Goal: Task Accomplishment & Management: Manage account settings

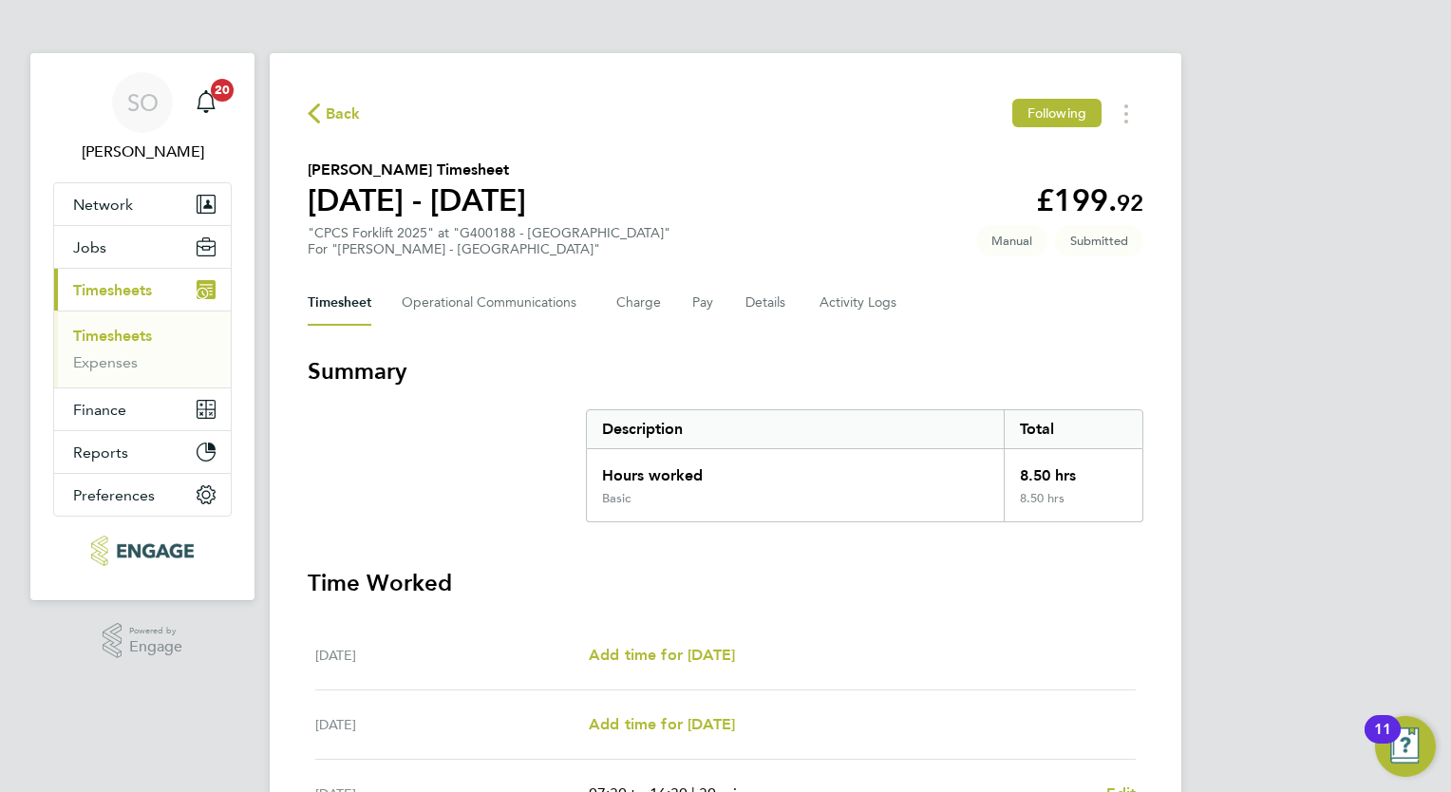
click at [121, 283] on span "Timesheets" at bounding box center [112, 290] width 79 height 18
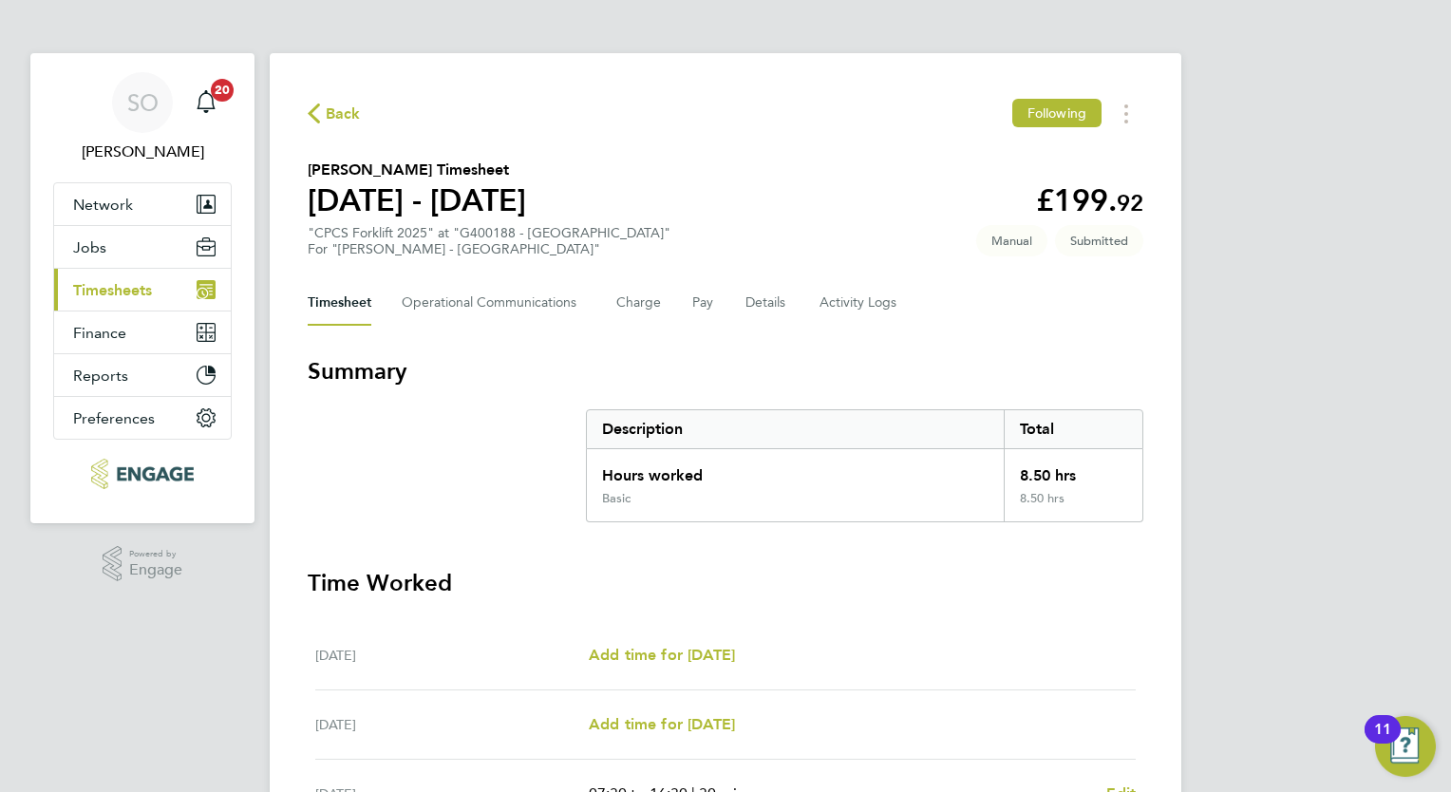
click at [133, 294] on span "Timesheets" at bounding box center [112, 290] width 79 height 18
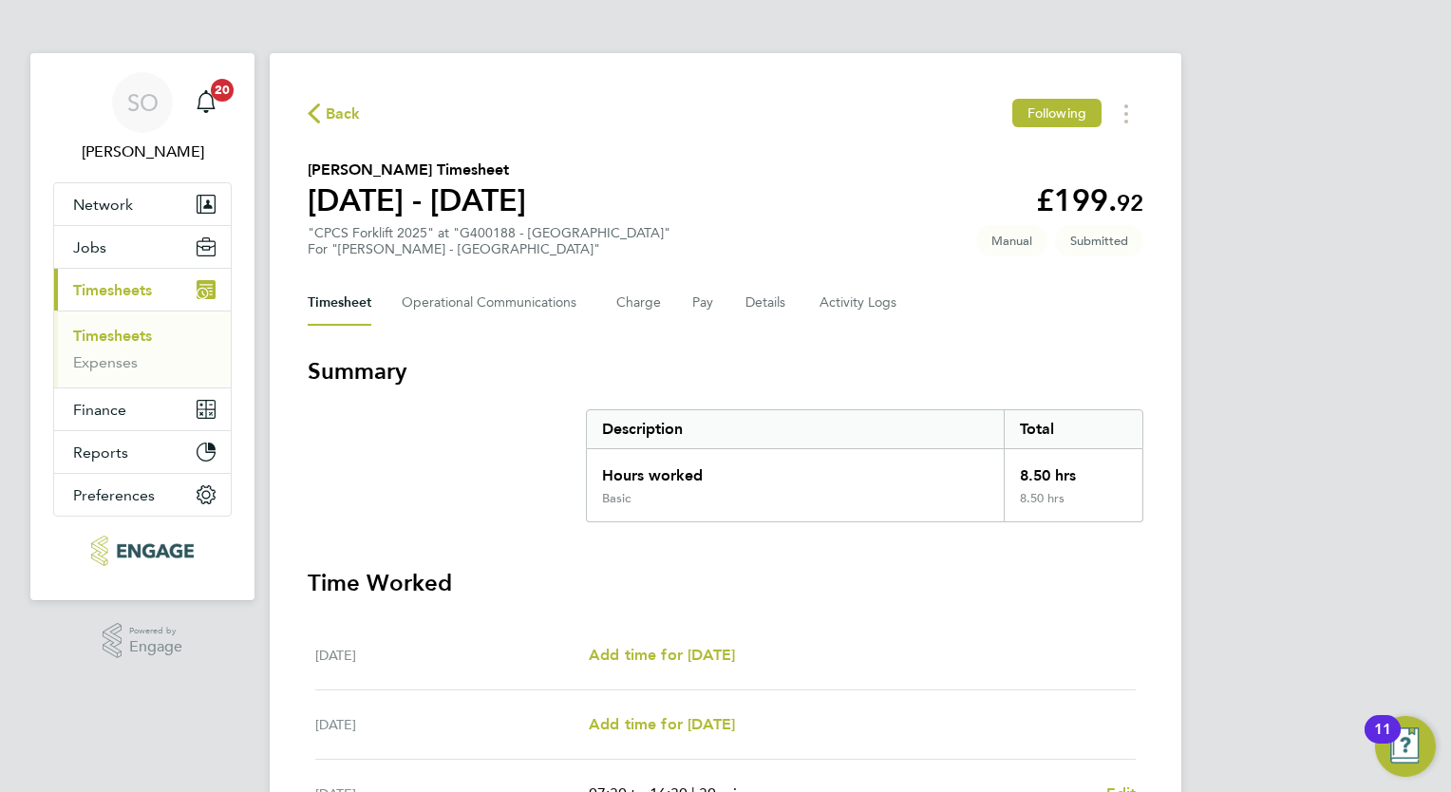
click at [344, 107] on span "Back" at bounding box center [343, 114] width 35 height 23
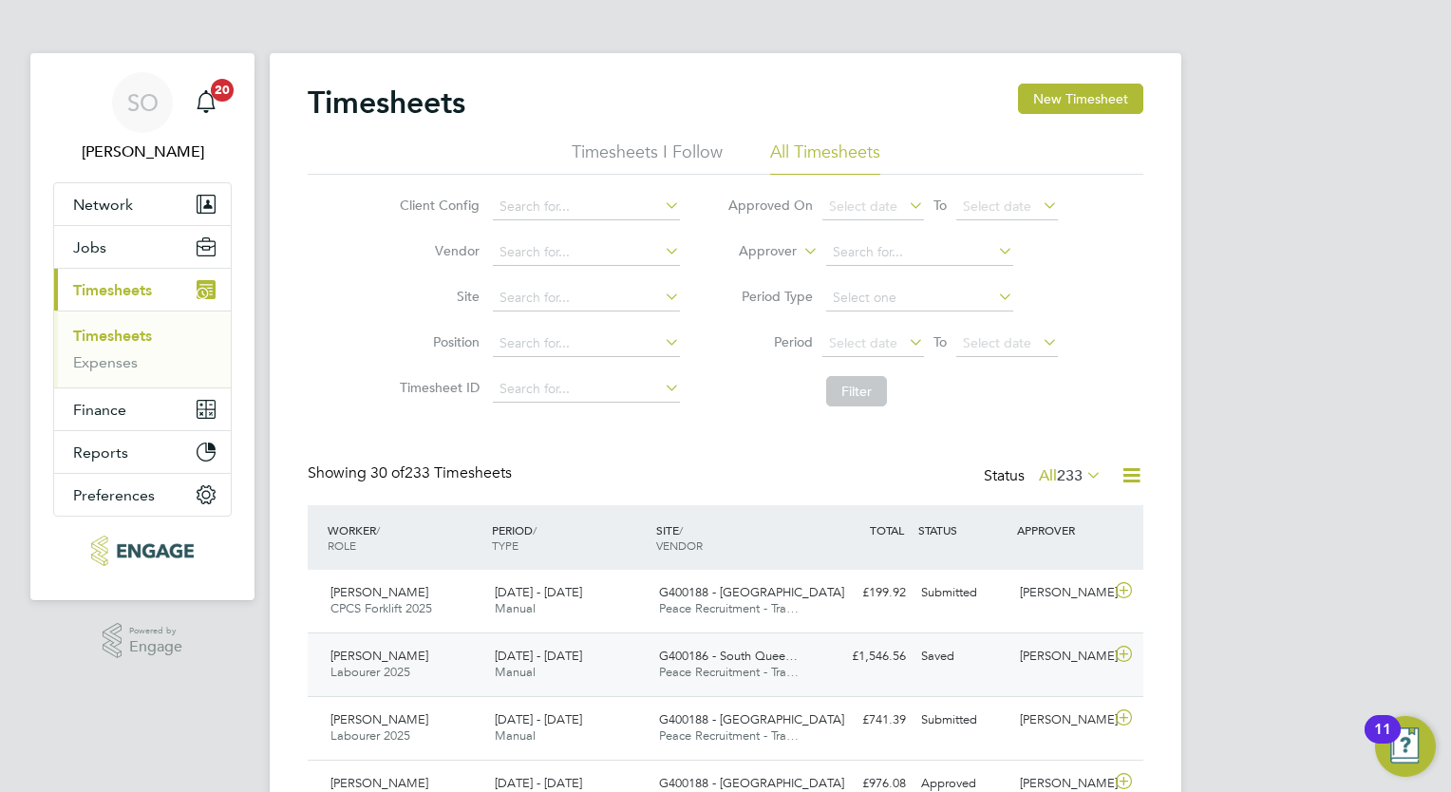
click at [1124, 656] on icon at bounding box center [1124, 654] width 24 height 15
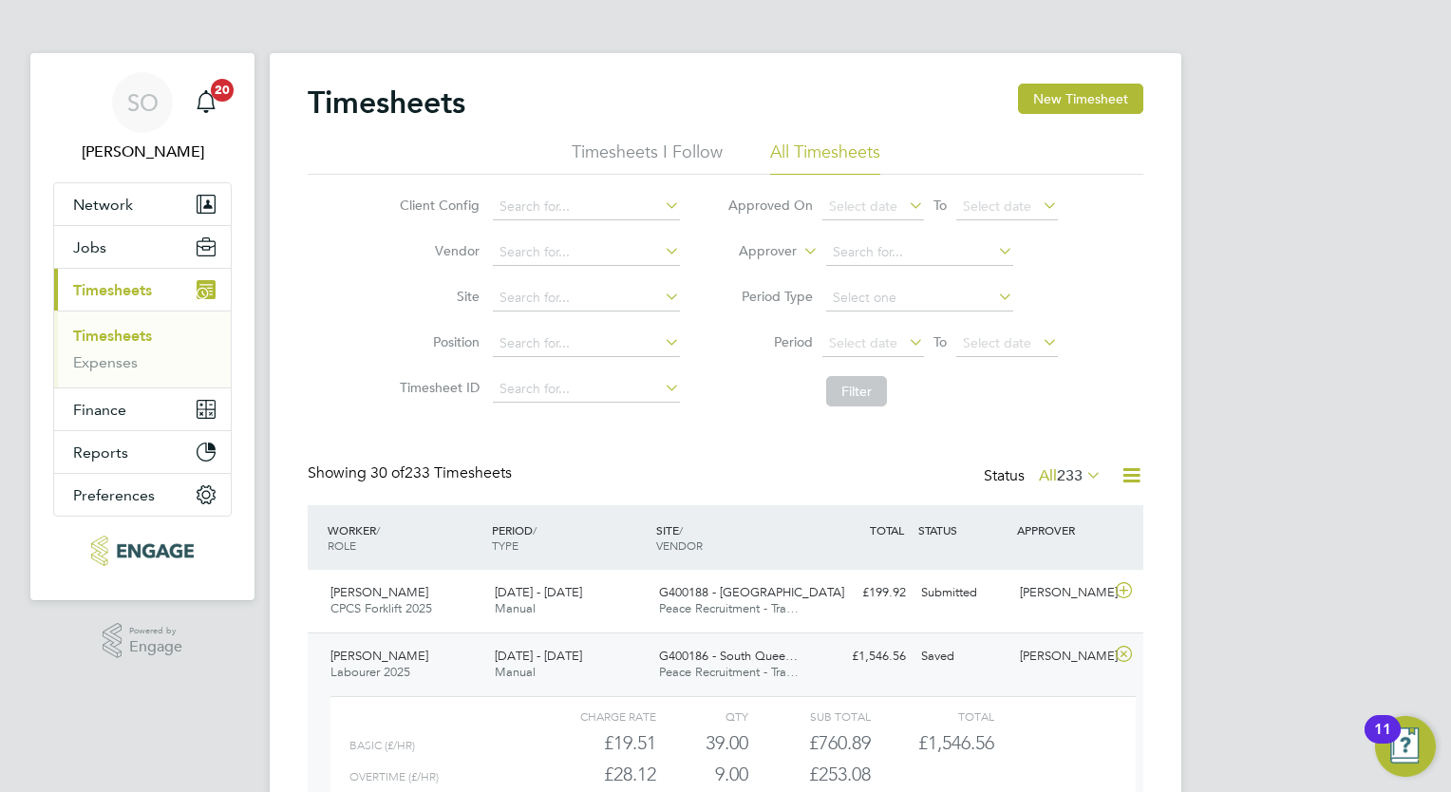
click at [349, 659] on span "[PERSON_NAME]" at bounding box center [379, 656] width 98 height 16
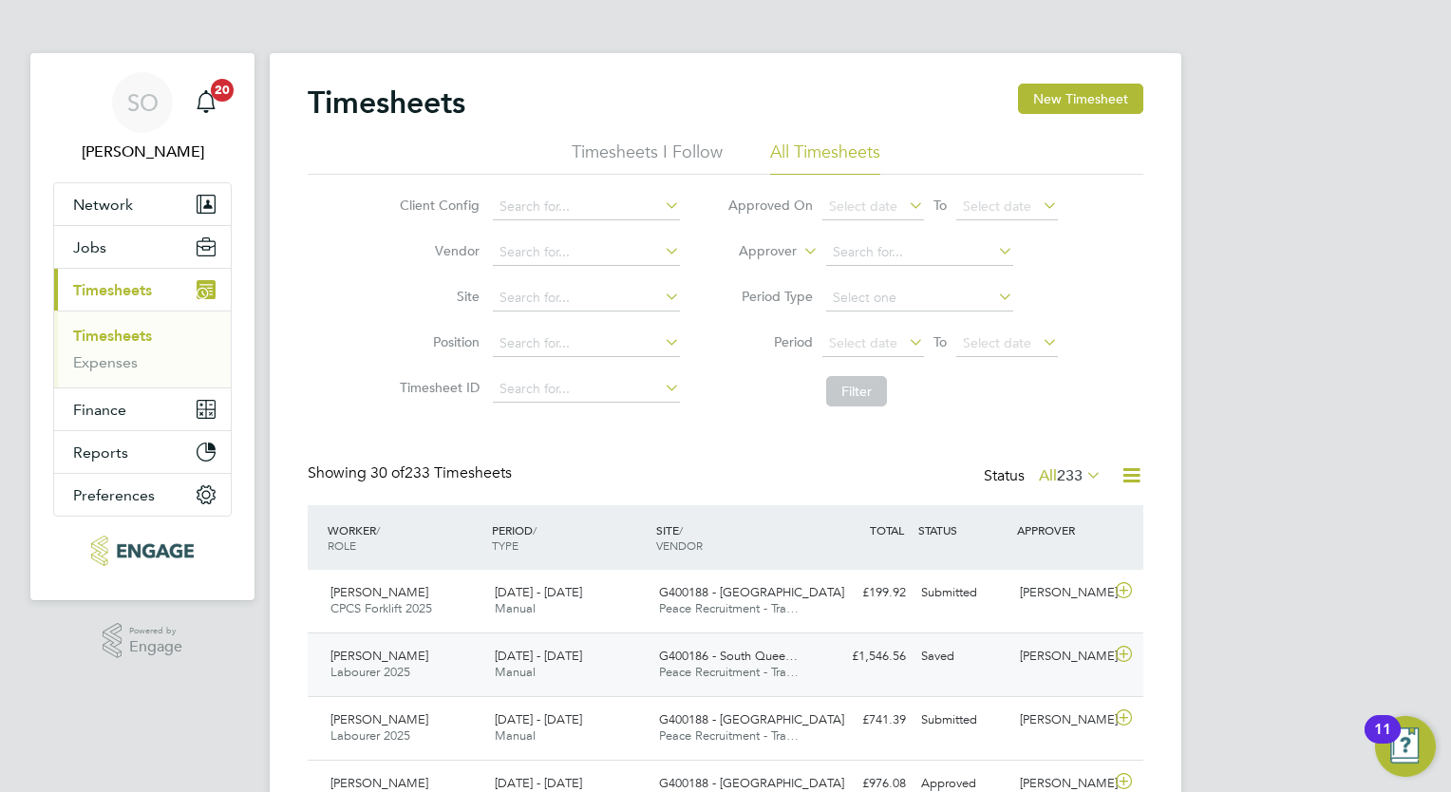
click at [1120, 655] on icon at bounding box center [1124, 654] width 24 height 15
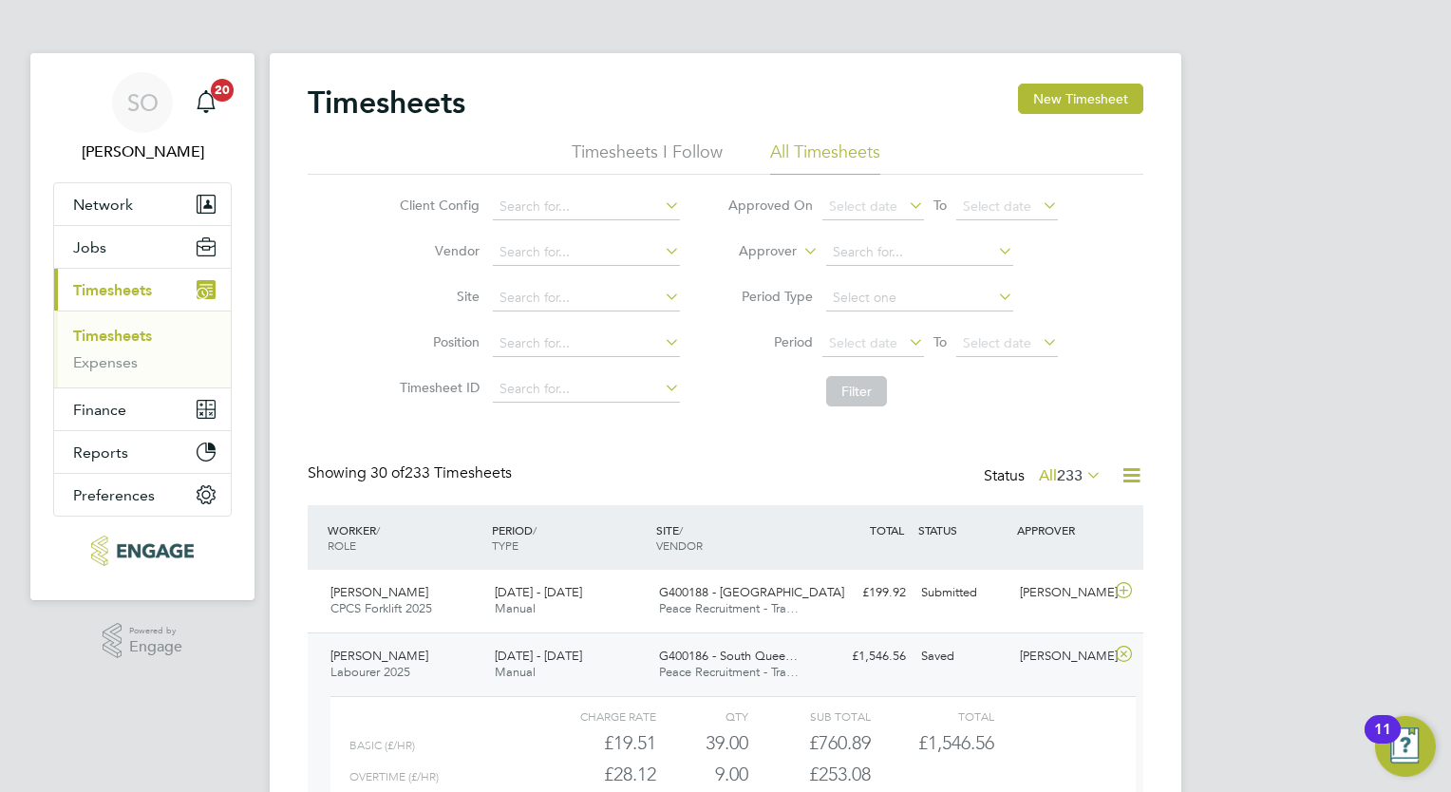
click at [1082, 478] on icon at bounding box center [1082, 474] width 0 height 27
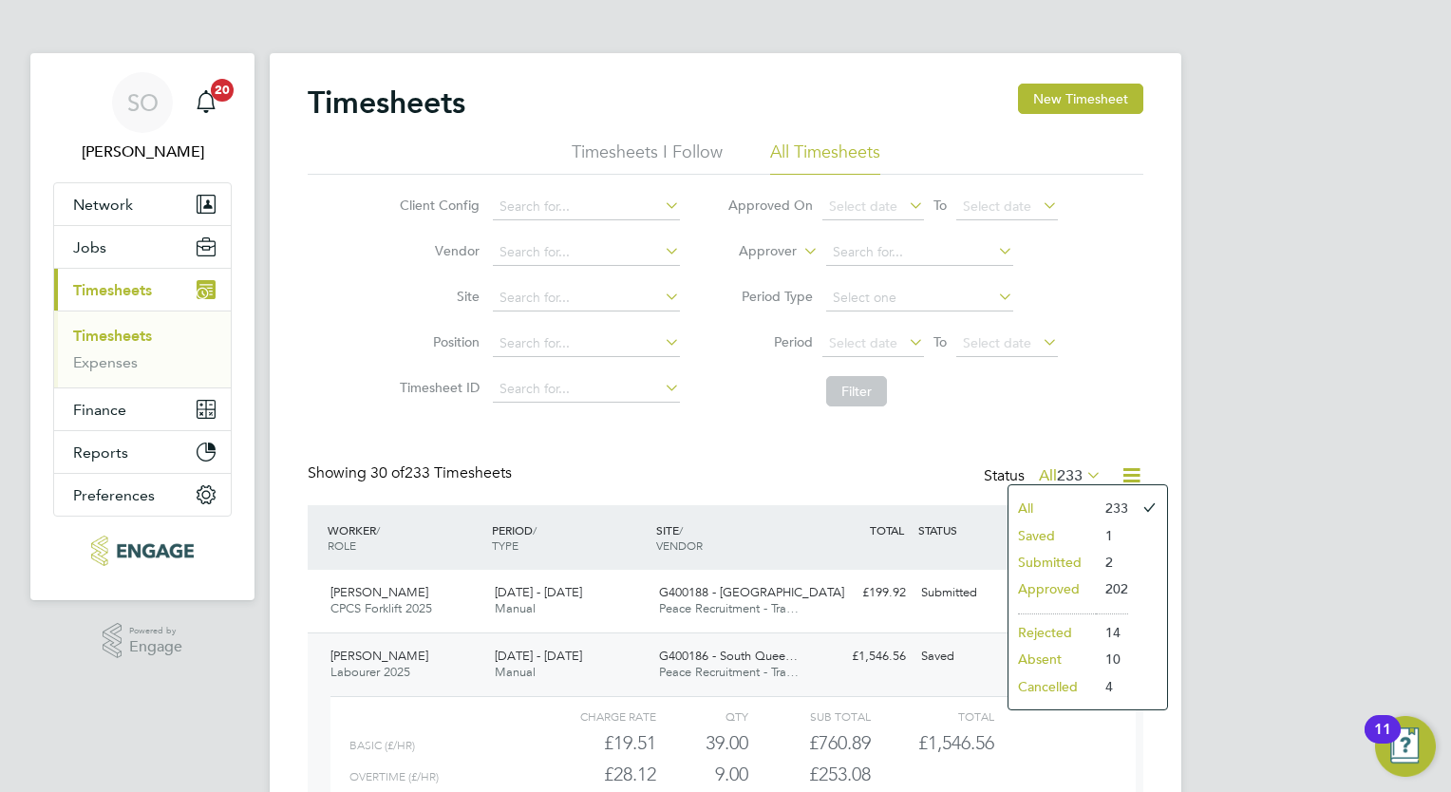
click at [1044, 536] on li "Saved" at bounding box center [1051, 535] width 87 height 27
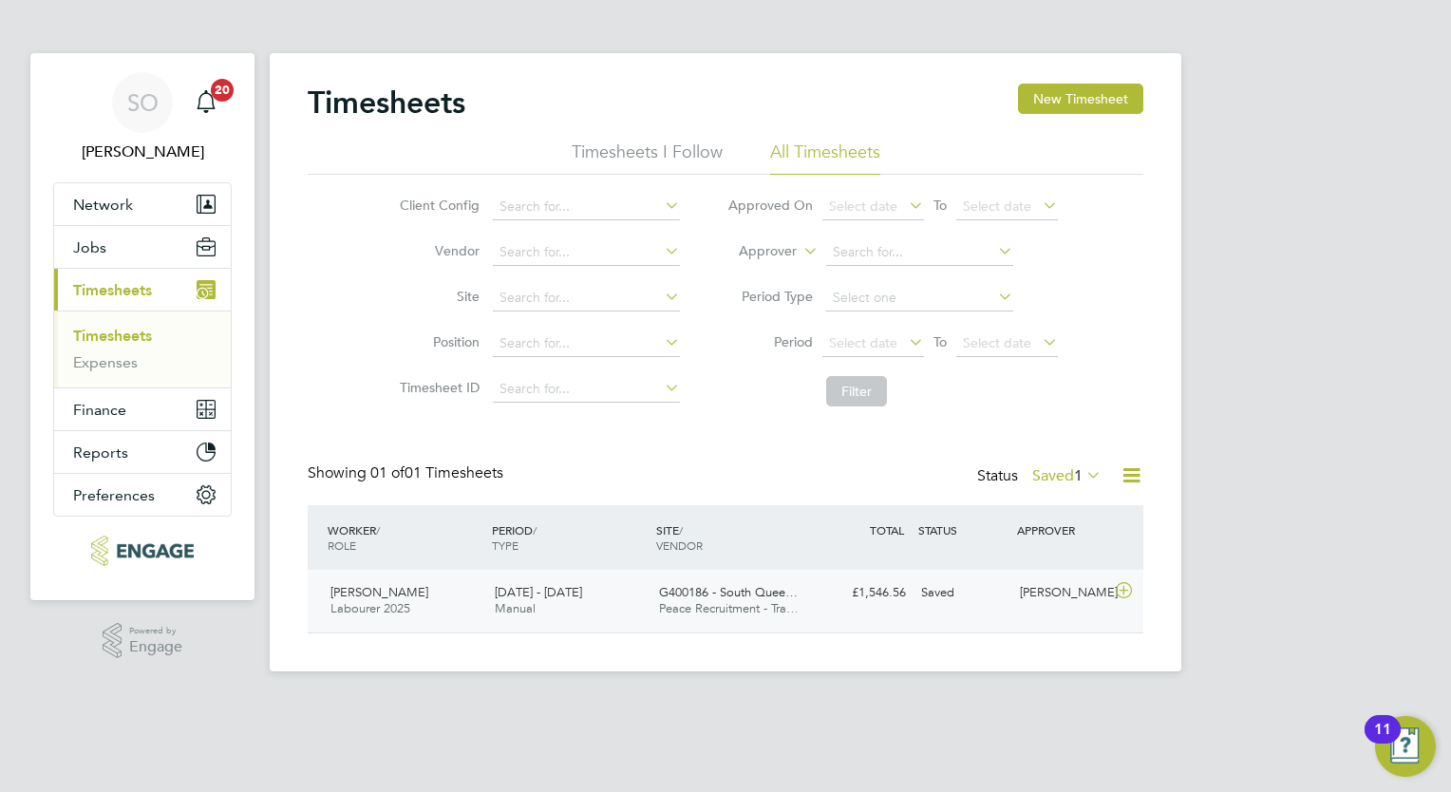
click at [833, 586] on div "£1,546.56 Saved" at bounding box center [864, 592] width 99 height 31
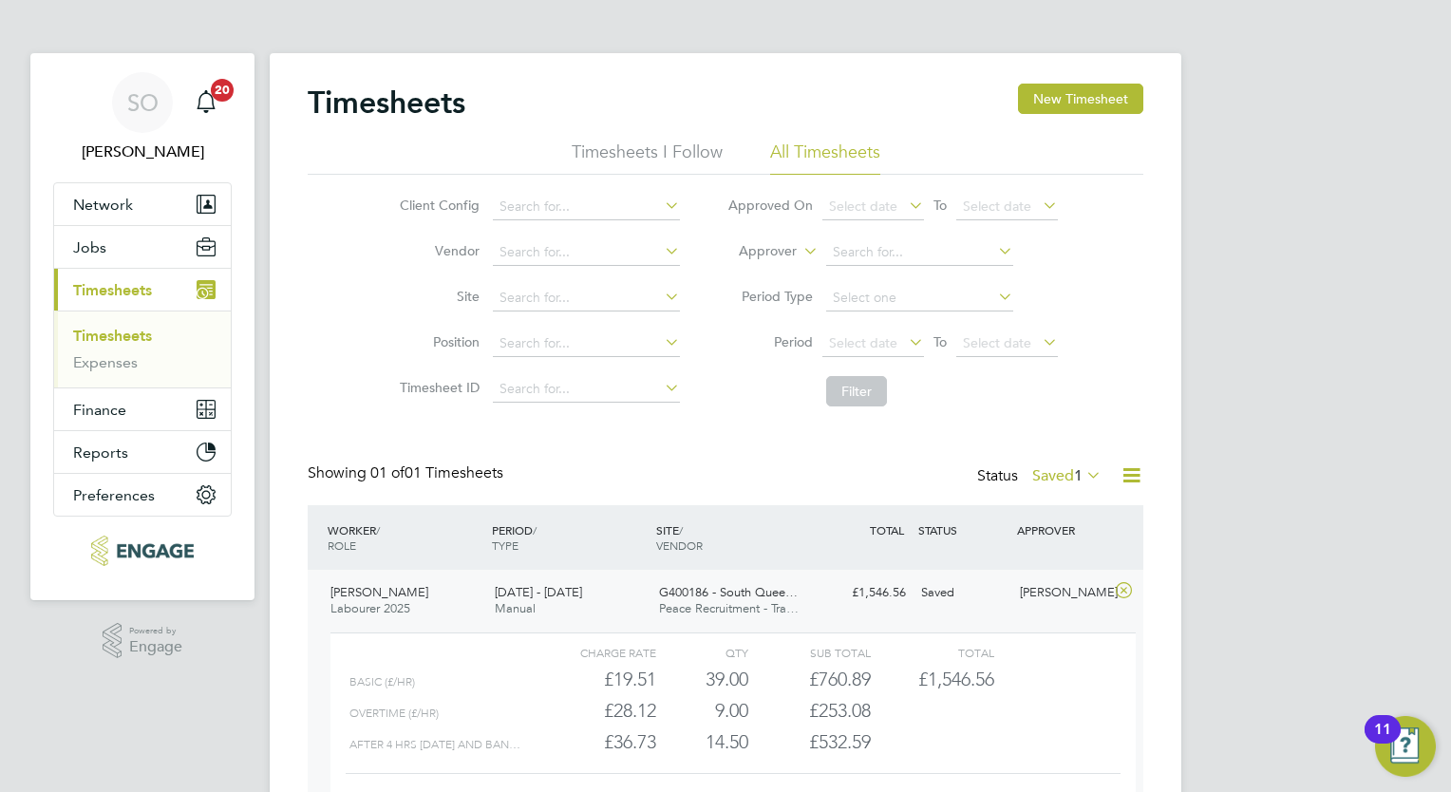
click at [578, 692] on div "£19.51" at bounding box center [595, 679] width 122 height 31
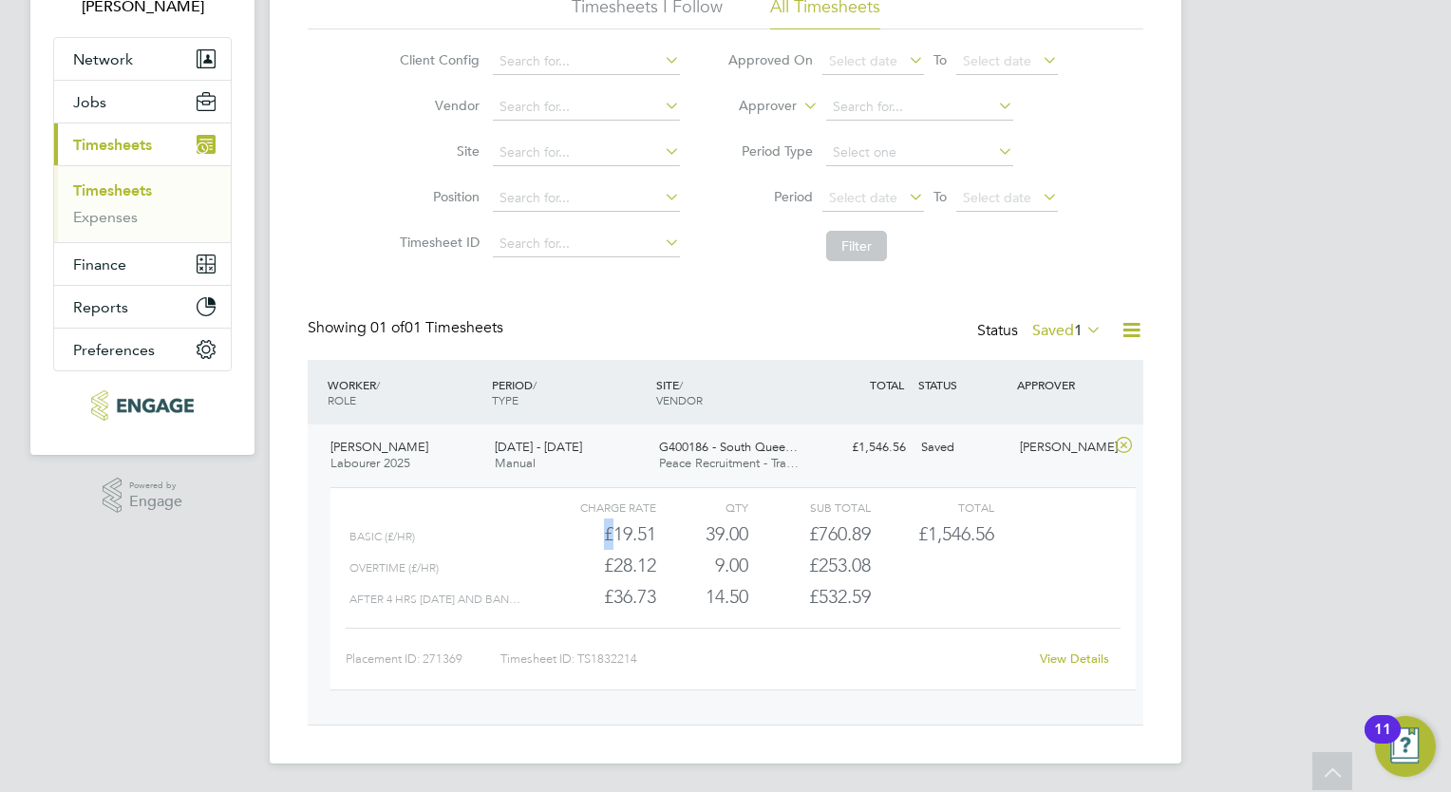
click at [1081, 660] on link "View Details" at bounding box center [1074, 658] width 69 height 16
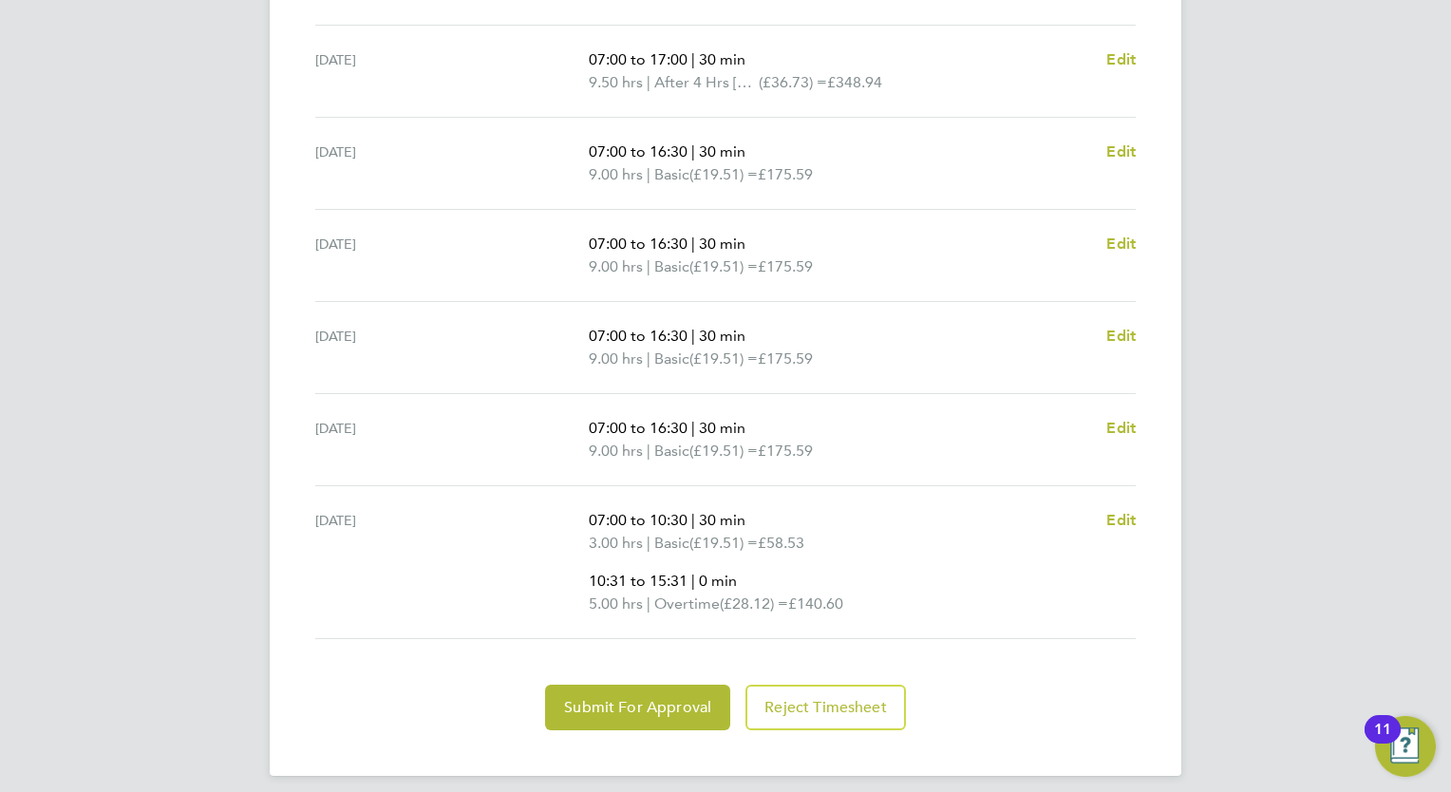
scroll to position [798, 0]
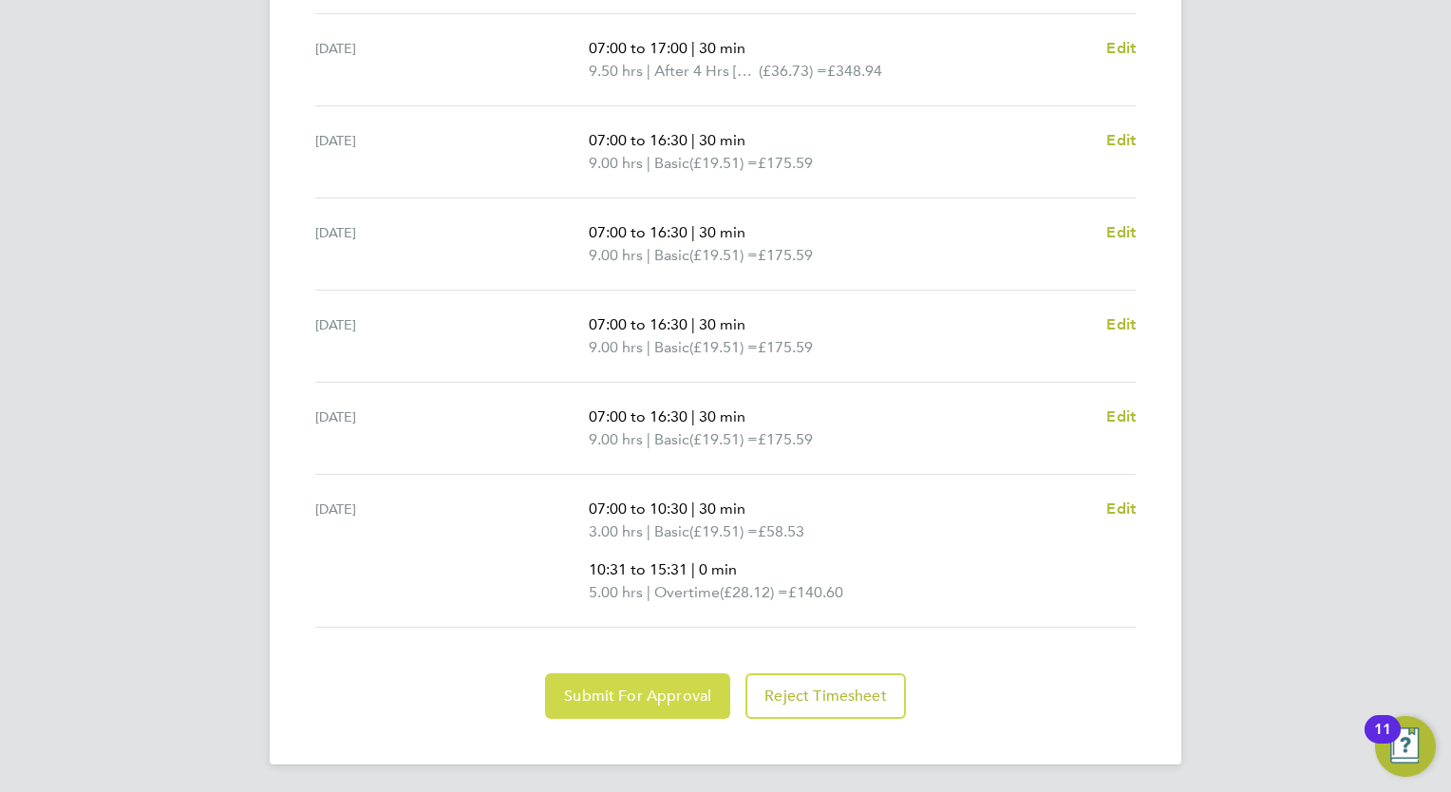
click at [694, 688] on span "Submit For Approval" at bounding box center [637, 695] width 147 height 19
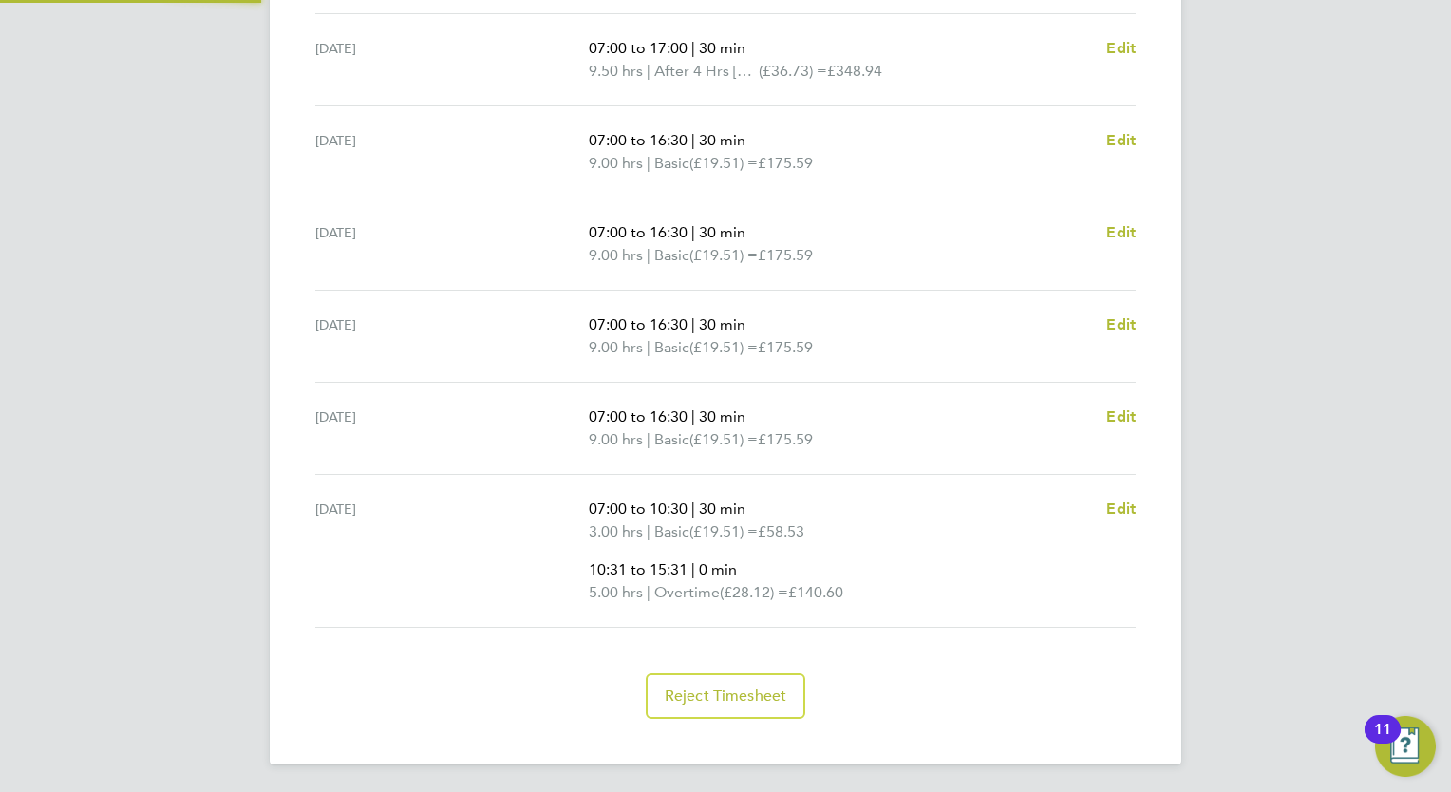
scroll to position [797, 0]
click at [1450, 619] on html "SO Scott O'Malley Notifications 20 Applications: Network Team Members Businesse…" at bounding box center [725, -1] width 1451 height 1592
